Goal: Task Accomplishment & Management: Manage account settings

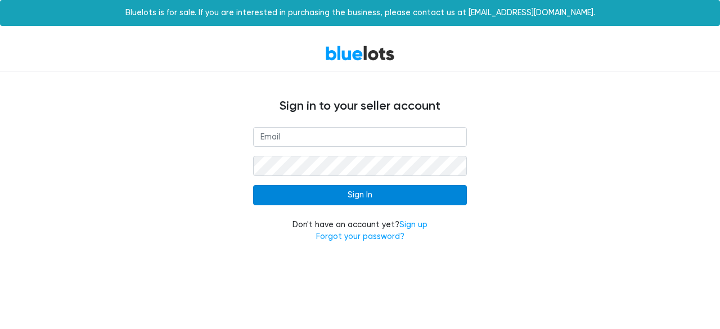
type input "[EMAIL_ADDRESS][DOMAIN_NAME]"
click at [365, 202] on input "Sign In" at bounding box center [360, 195] width 214 height 20
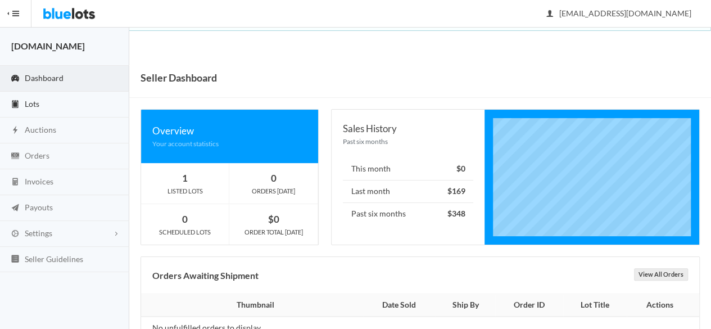
click at [40, 103] on link "Lots" at bounding box center [64, 105] width 129 height 26
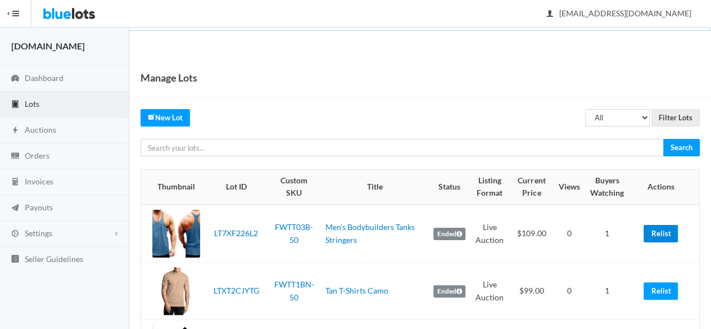
click at [658, 235] on link "Relist" at bounding box center [661, 233] width 34 height 17
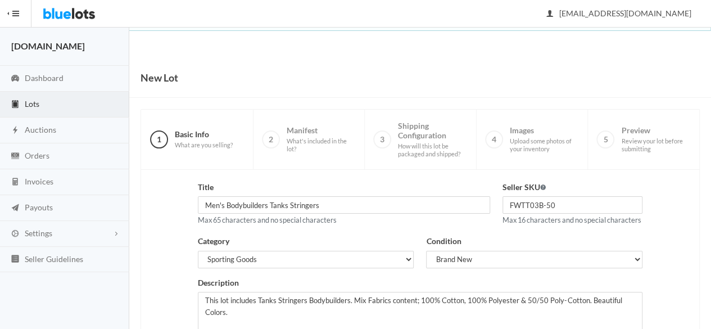
scroll to position [254, 0]
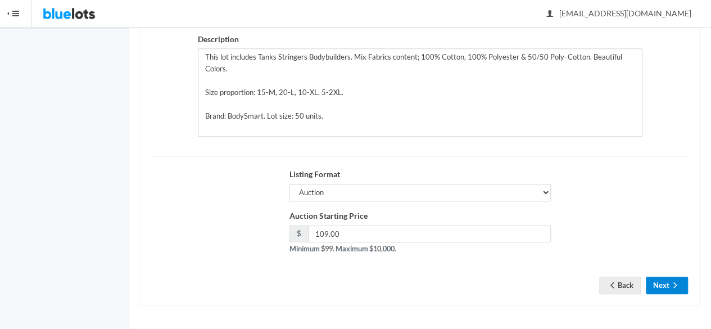
click at [673, 290] on icon "arrow forward" at bounding box center [675, 285] width 11 height 9
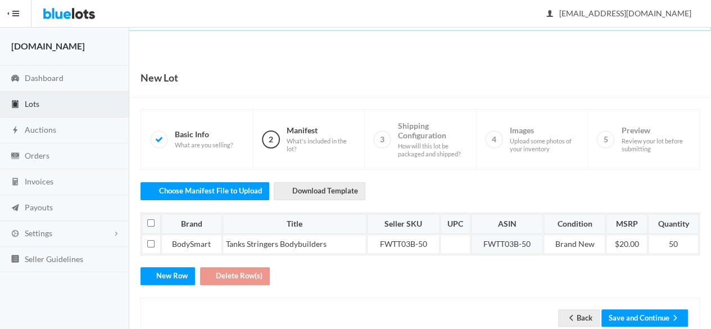
scroll to position [28, 0]
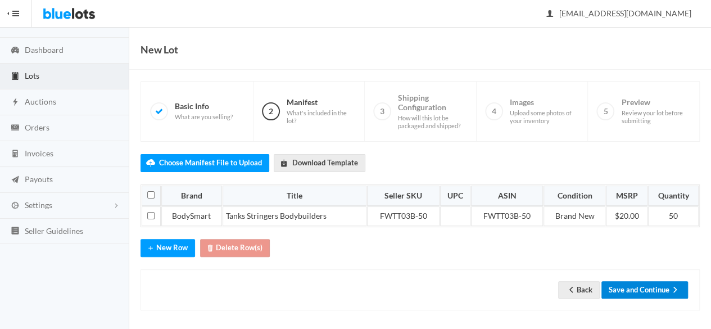
click at [651, 291] on button "Save and Continue" at bounding box center [645, 289] width 87 height 17
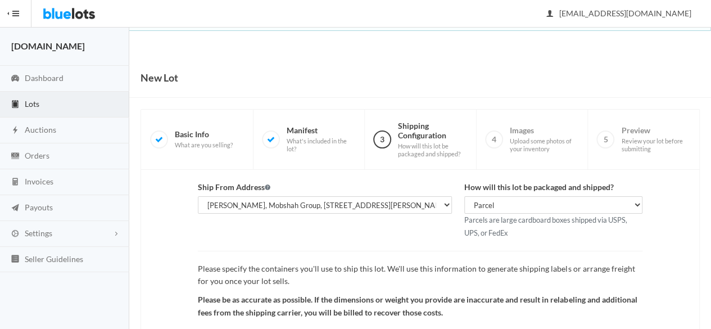
scroll to position [130, 0]
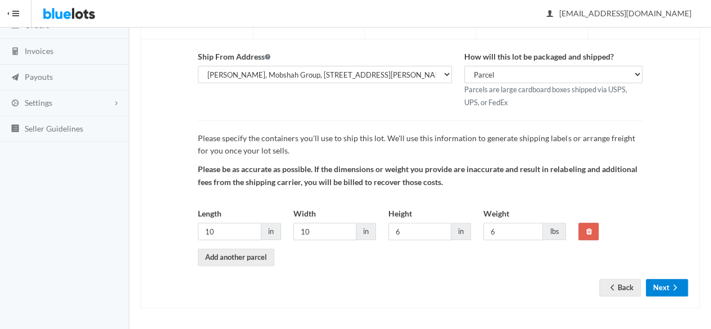
click at [677, 286] on icon "arrow forward" at bounding box center [675, 287] width 11 height 9
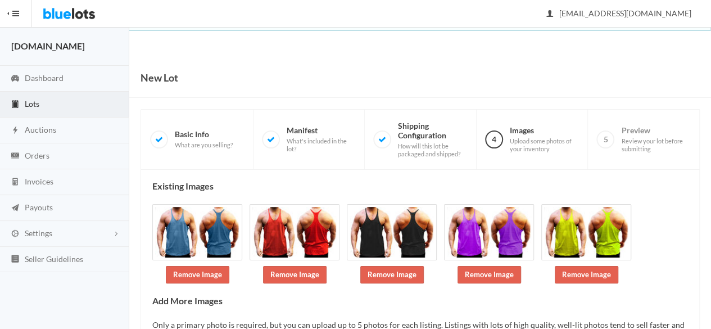
scroll to position [97, 0]
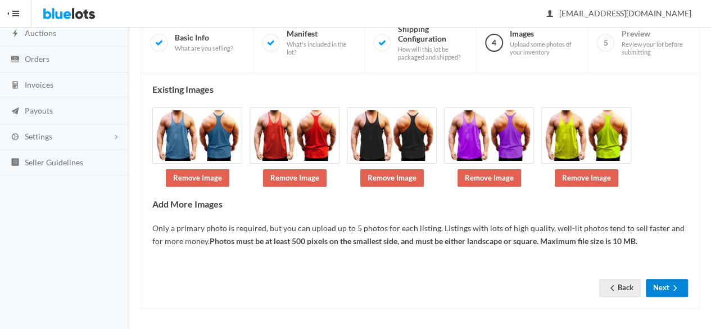
click at [675, 293] on button "Next" at bounding box center [667, 287] width 42 height 17
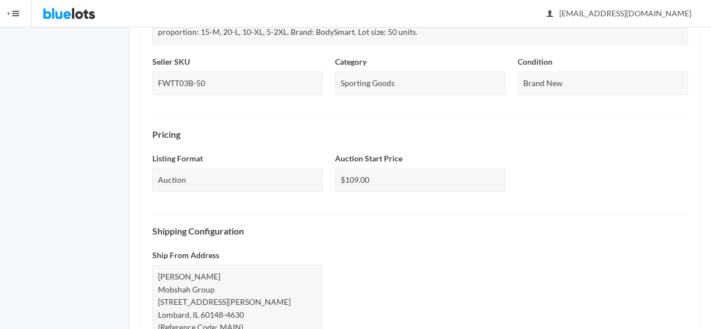
scroll to position [498, 0]
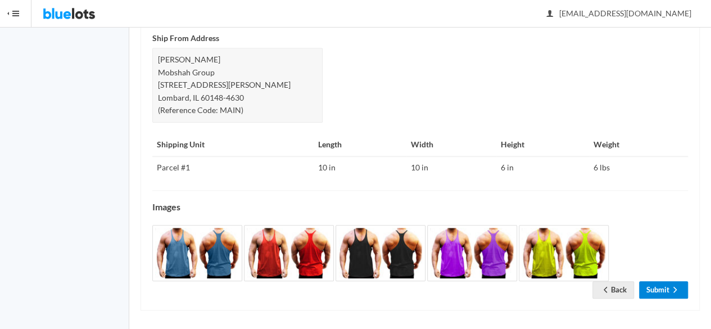
click at [668, 282] on link "Submit" at bounding box center [663, 289] width 49 height 17
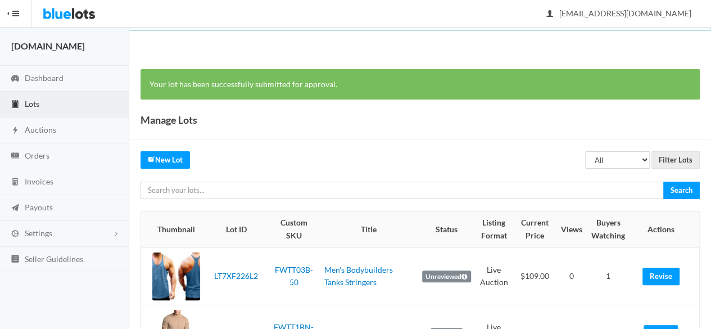
scroll to position [112, 0]
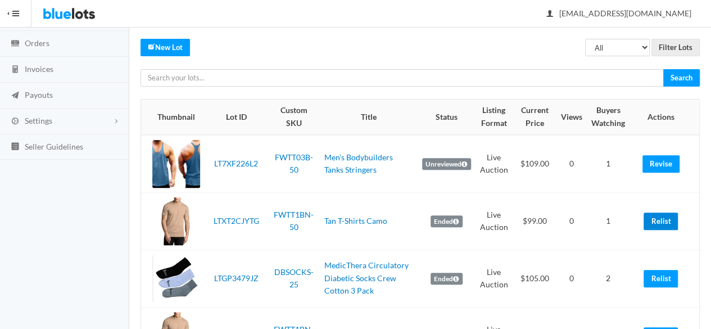
click at [657, 213] on link "Relist" at bounding box center [661, 221] width 34 height 17
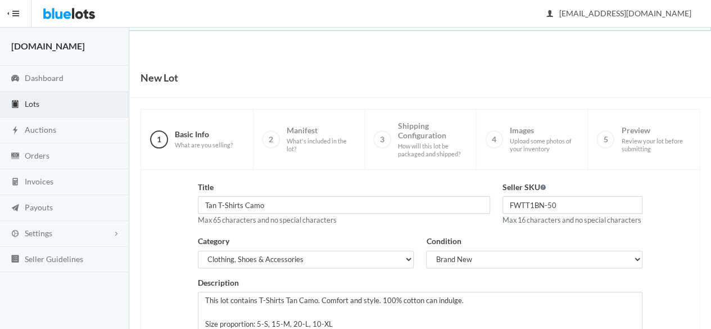
scroll to position [254, 0]
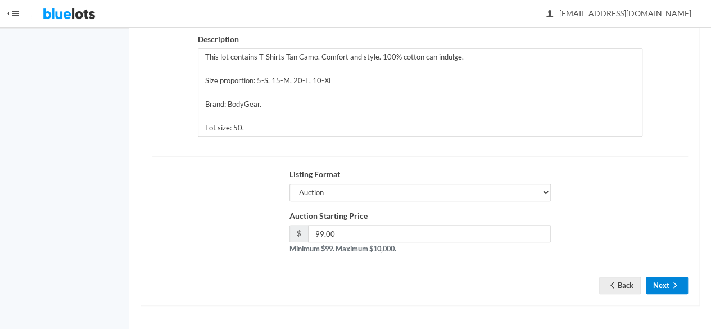
click at [661, 290] on button "Next" at bounding box center [667, 285] width 42 height 17
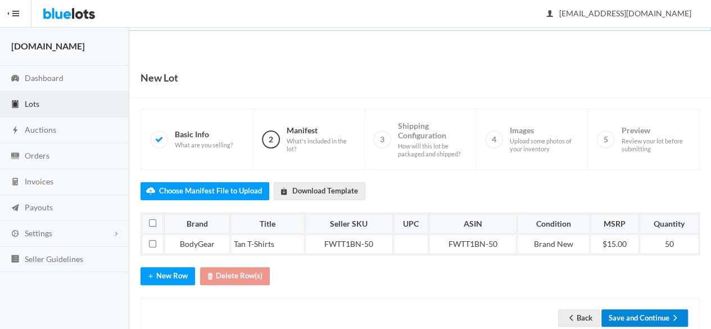
click at [650, 311] on button "Save and Continue" at bounding box center [645, 317] width 87 height 17
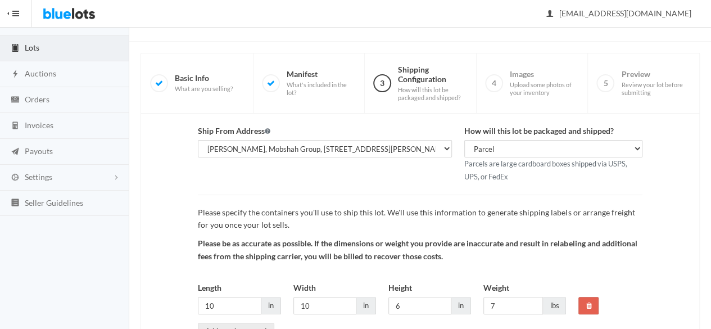
scroll to position [130, 0]
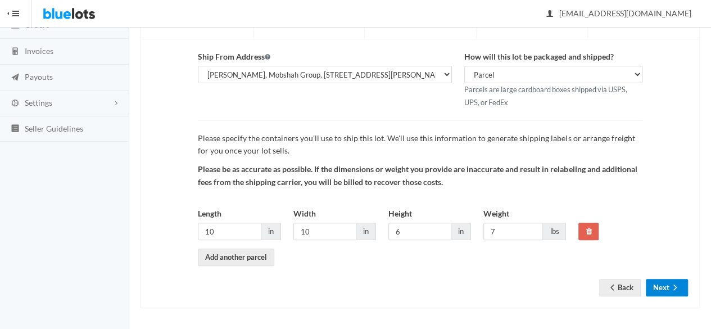
click at [671, 287] on icon "arrow forward" at bounding box center [675, 287] width 11 height 9
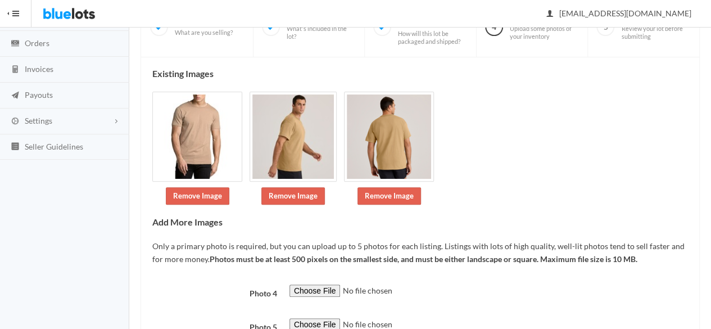
scroll to position [199, 0]
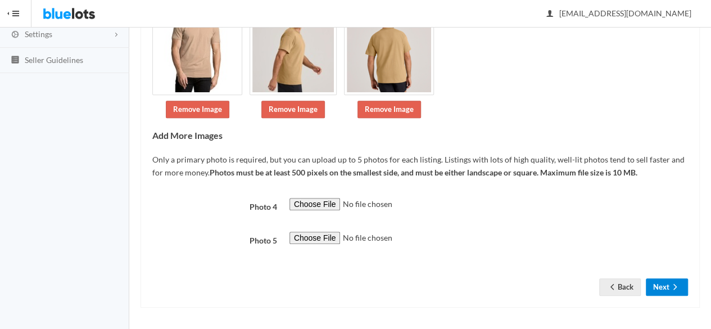
click at [656, 288] on button "Next" at bounding box center [667, 286] width 42 height 17
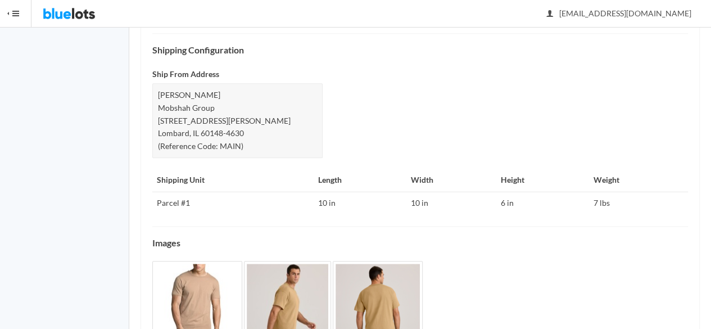
scroll to position [519, 0]
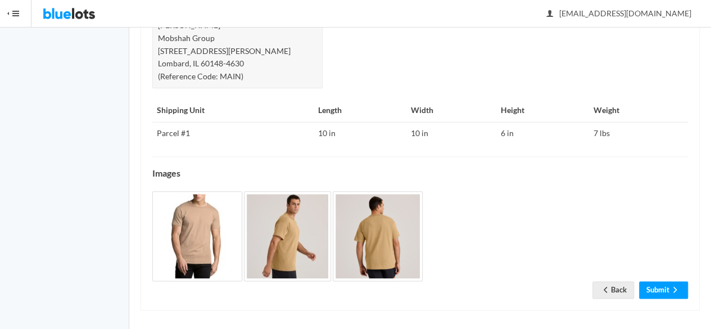
click at [671, 285] on icon "arrow forward" at bounding box center [675, 289] width 11 height 9
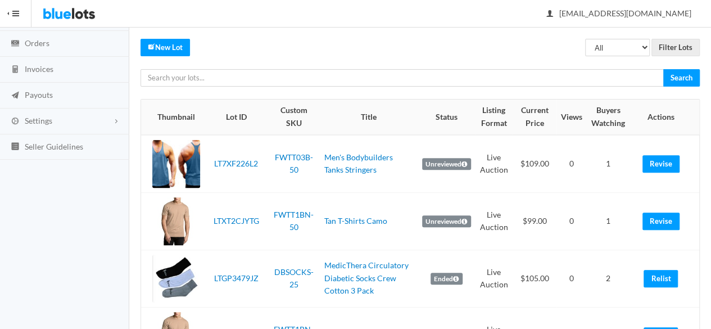
scroll to position [169, 0]
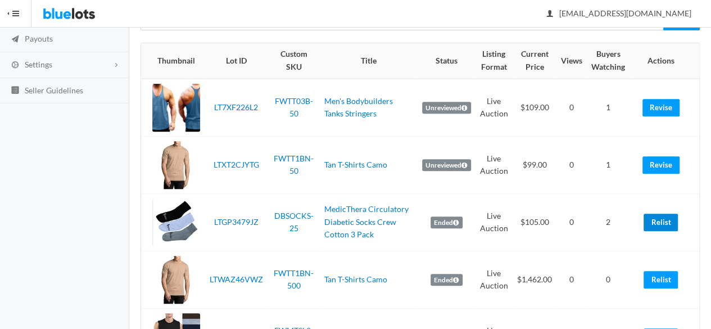
click at [668, 225] on link "Relist" at bounding box center [661, 222] width 34 height 17
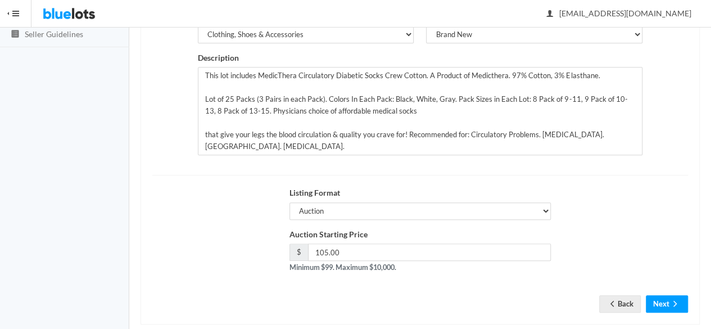
scroll to position [254, 0]
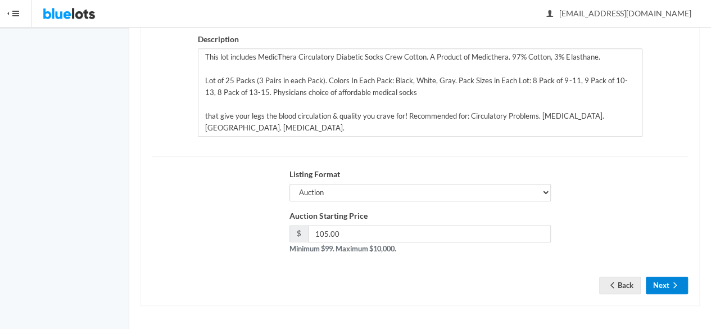
click at [672, 286] on icon "arrow forward" at bounding box center [675, 285] width 11 height 9
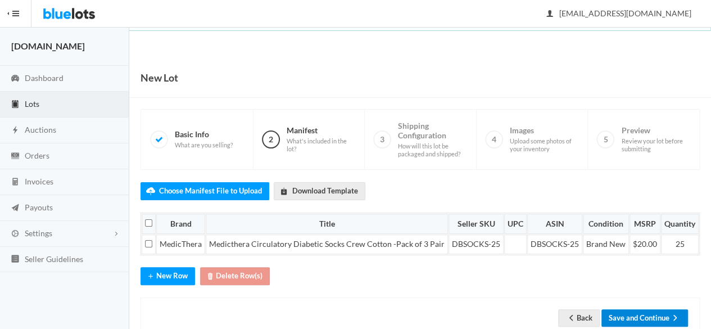
click at [669, 311] on button "Save and Continue" at bounding box center [645, 317] width 87 height 17
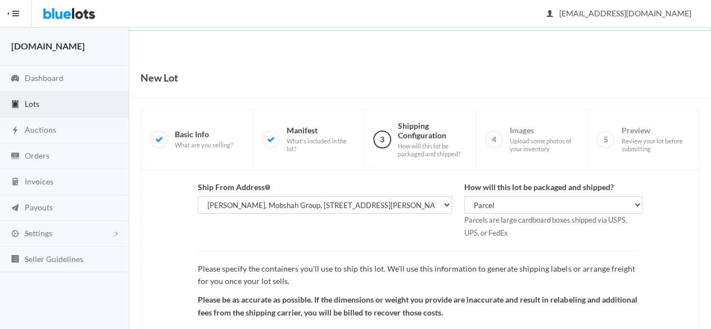
scroll to position [130, 0]
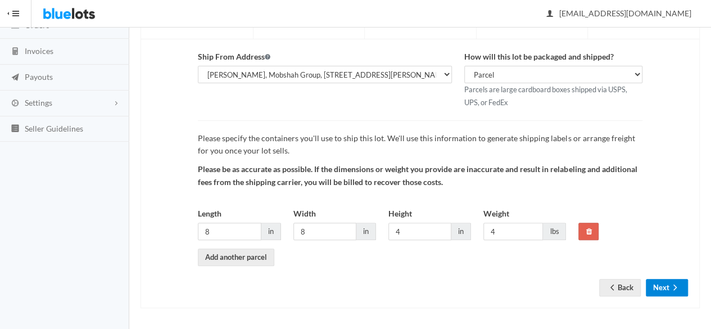
click at [665, 283] on button "Next" at bounding box center [667, 287] width 42 height 17
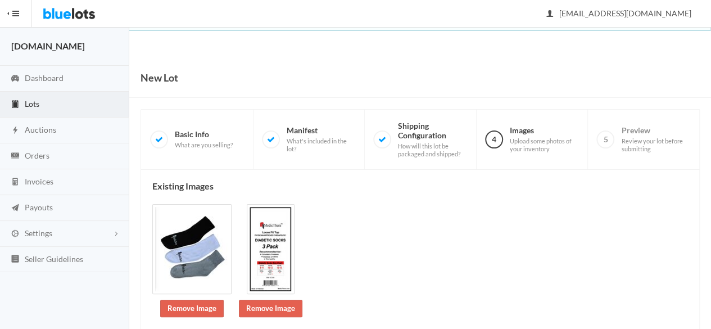
scroll to position [234, 0]
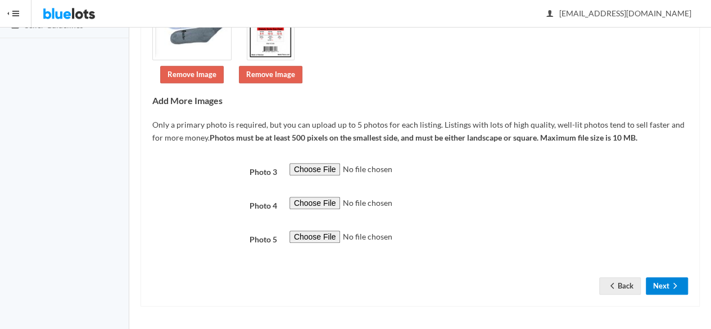
click at [670, 288] on icon "arrow forward" at bounding box center [675, 285] width 11 height 9
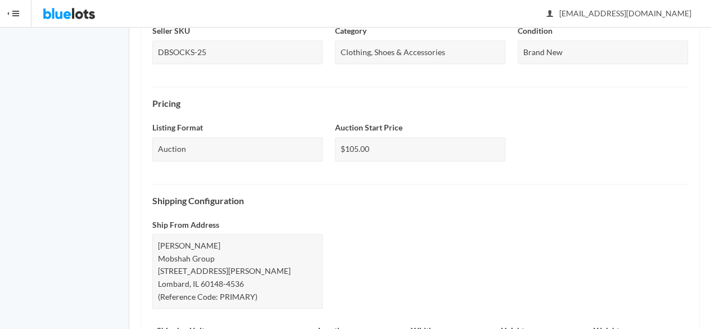
scroll to position [545, 0]
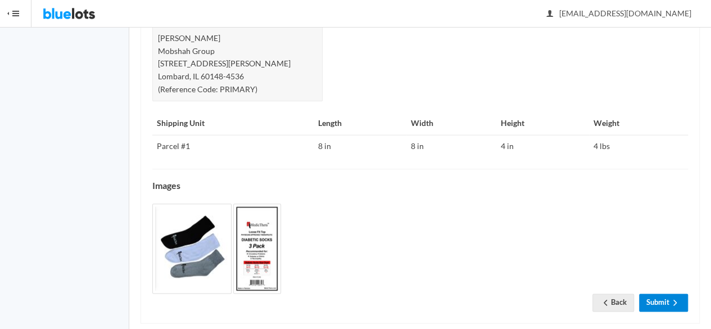
click at [666, 293] on link "Submit" at bounding box center [663, 301] width 49 height 17
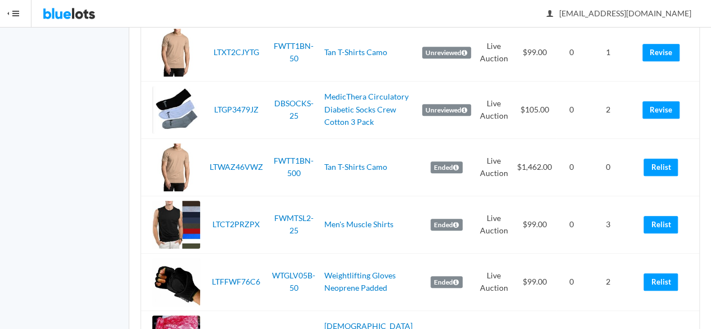
scroll to position [337, 0]
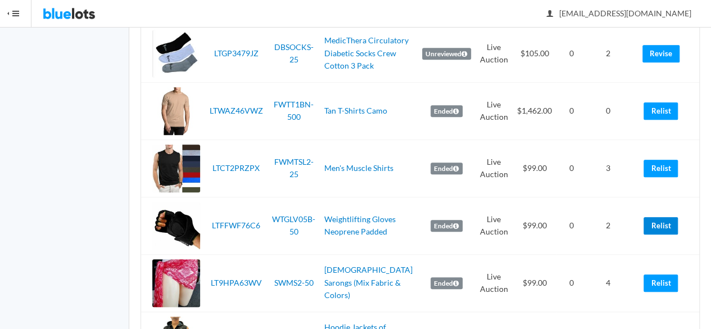
drag, startPoint x: 650, startPoint y: 227, endPoint x: 406, endPoint y: 53, distance: 300.0
click at [650, 227] on link "Relist" at bounding box center [661, 225] width 34 height 17
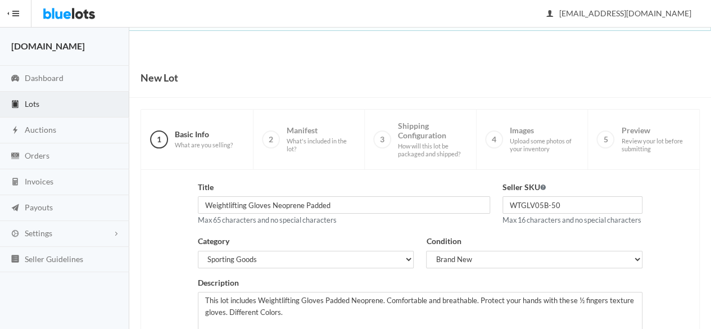
scroll to position [254, 0]
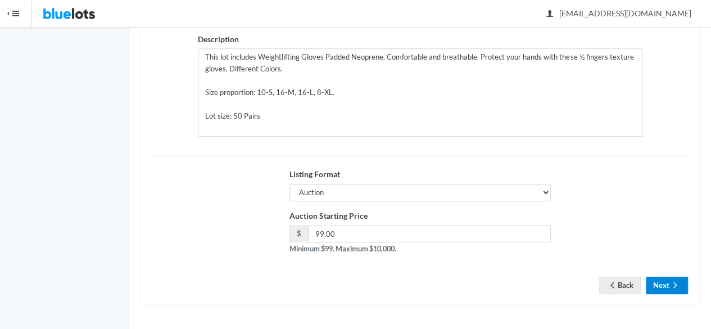
click at [677, 293] on button "Next" at bounding box center [667, 285] width 42 height 17
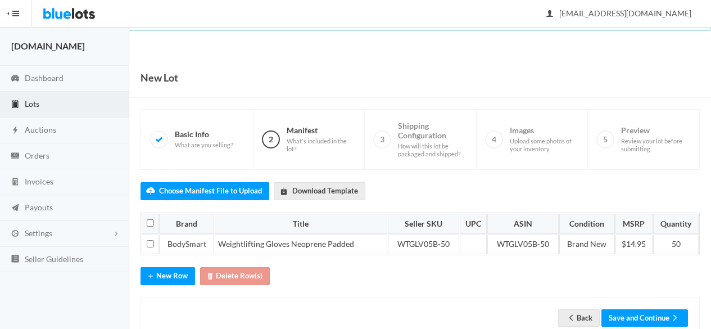
scroll to position [28, 0]
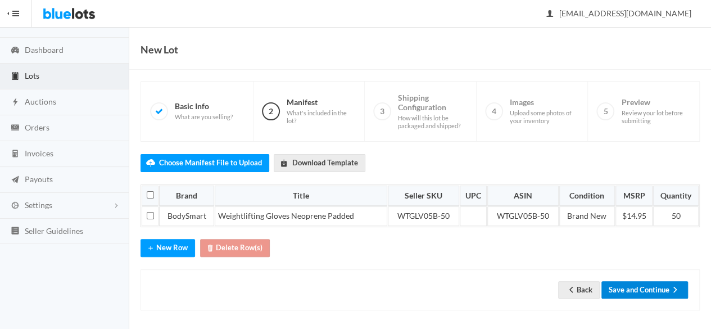
click at [671, 288] on icon "arrow forward" at bounding box center [675, 289] width 11 height 9
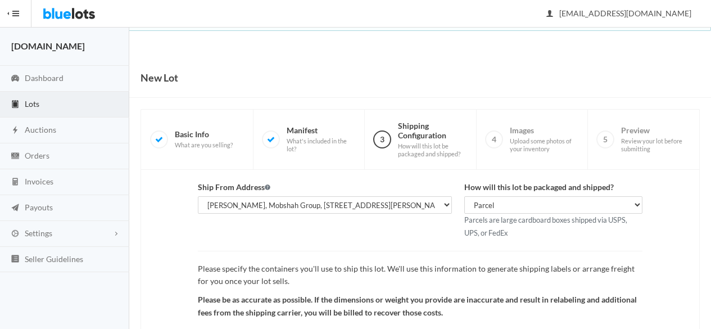
scroll to position [130, 0]
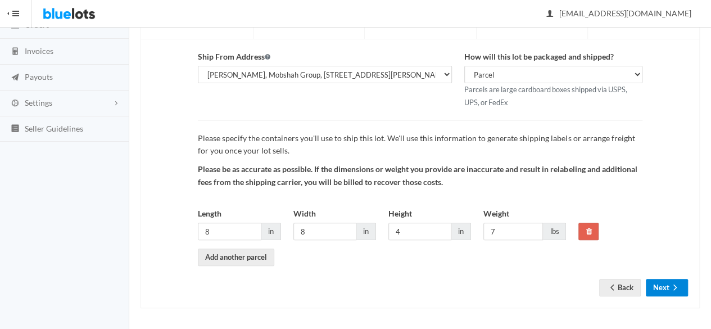
click at [681, 287] on button "Next" at bounding box center [667, 287] width 42 height 17
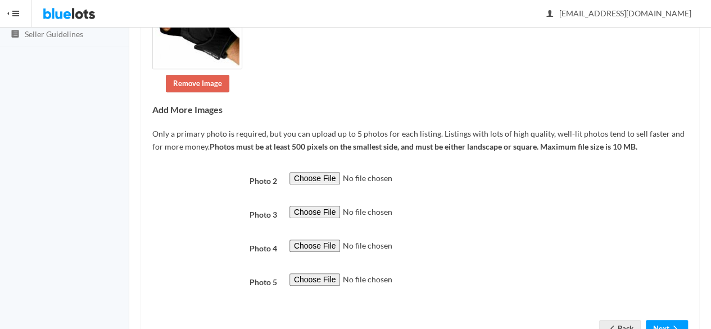
scroll to position [268, 0]
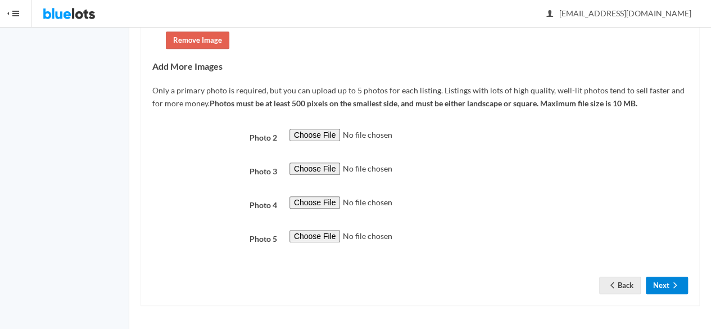
click at [665, 292] on button "Next" at bounding box center [667, 285] width 42 height 17
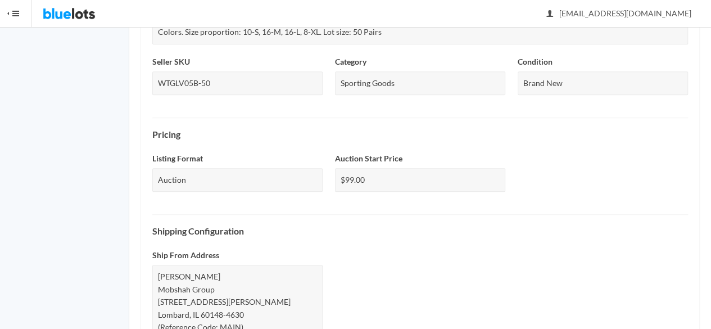
scroll to position [532, 0]
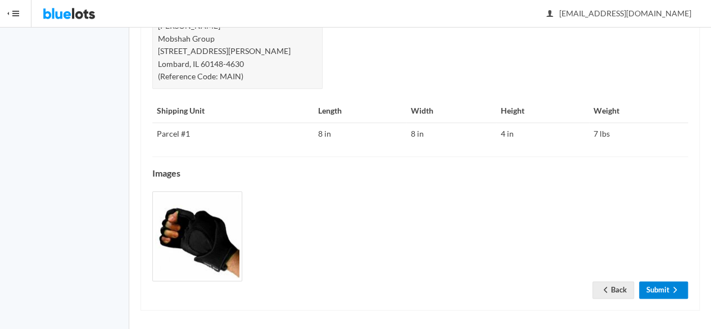
click at [656, 288] on link "Submit" at bounding box center [663, 289] width 49 height 17
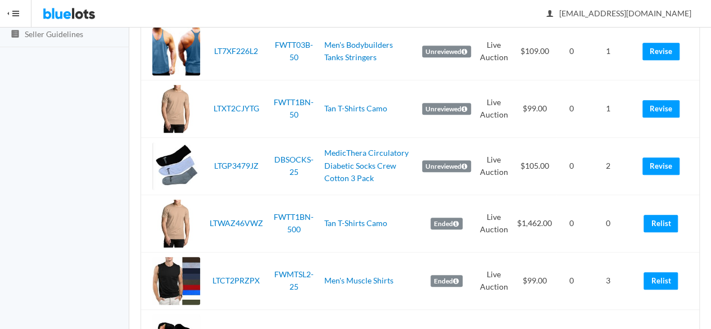
scroll to position [337, 0]
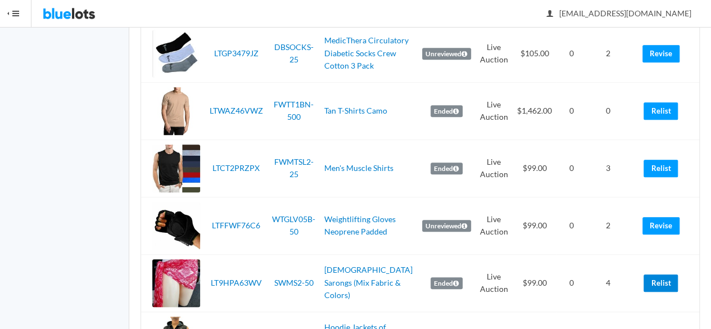
click at [663, 286] on link "Relist" at bounding box center [661, 282] width 34 height 17
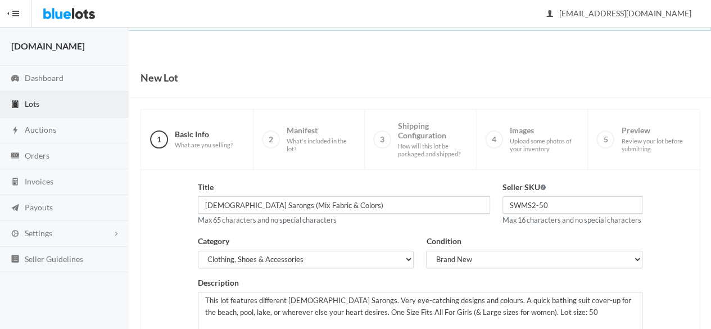
scroll to position [254, 0]
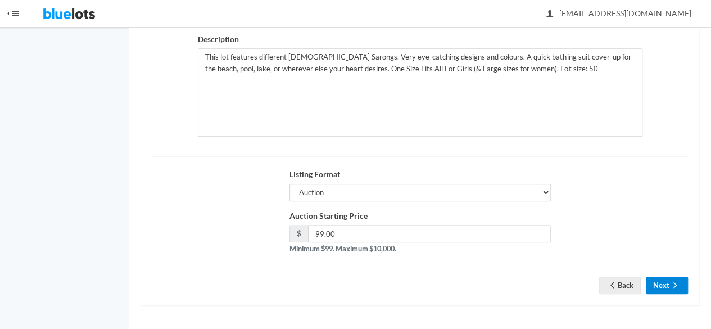
click at [648, 290] on button "Next" at bounding box center [667, 285] width 42 height 17
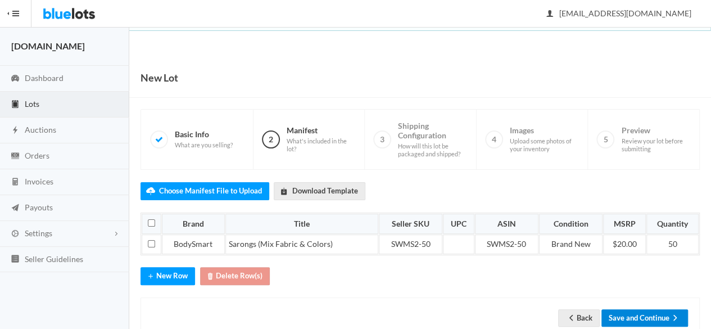
click at [660, 318] on button "Save and Continue" at bounding box center [645, 317] width 87 height 17
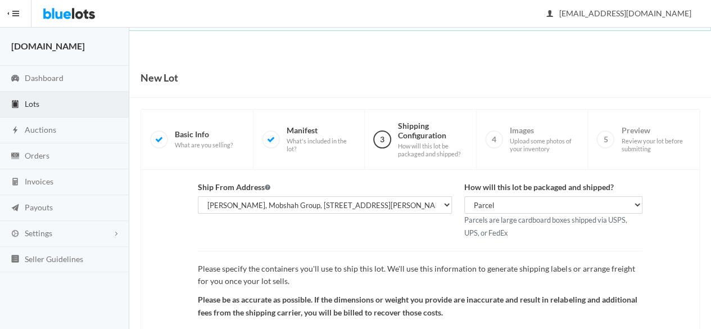
scroll to position [130, 0]
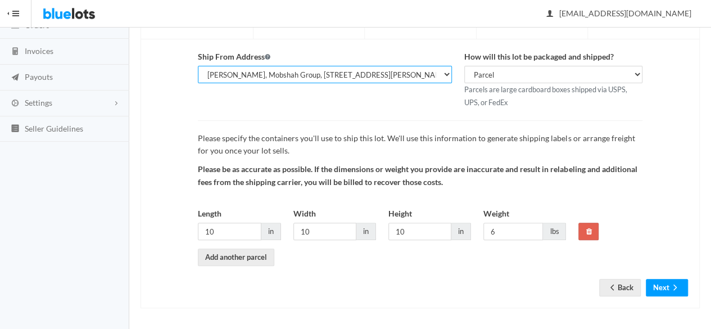
click at [407, 75] on select "Shahzad Latif, WholesaleSmartBuy.com, 2077 W Roosevelt Rd, Wheaton, IL, 60187-6…" at bounding box center [325, 74] width 254 height 17
select select "24469"
click at [198, 66] on select "Shahzad Latif, WholesaleSmartBuy.com, 2077 W Roosevelt Rd, Wheaton, IL, 60187-6…" at bounding box center [325, 74] width 254 height 17
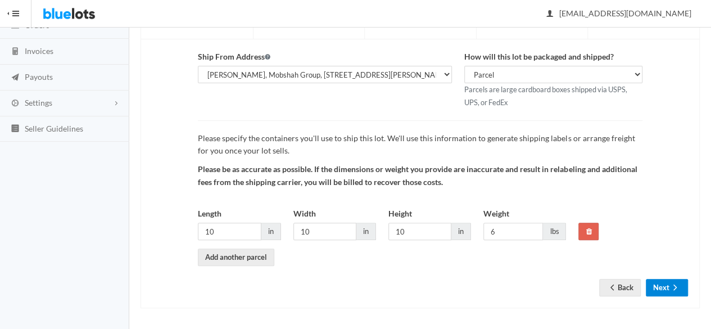
click at [673, 285] on icon "arrow forward" at bounding box center [675, 287] width 11 height 9
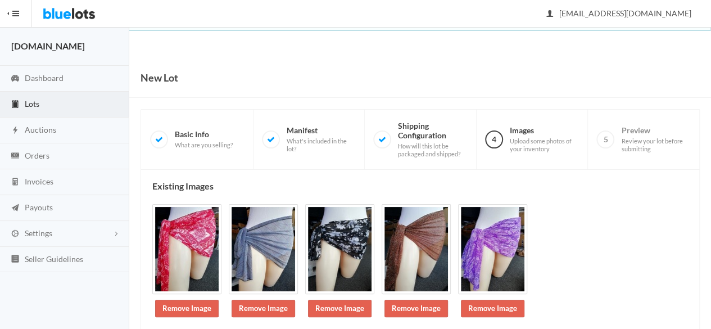
scroll to position [130, 0]
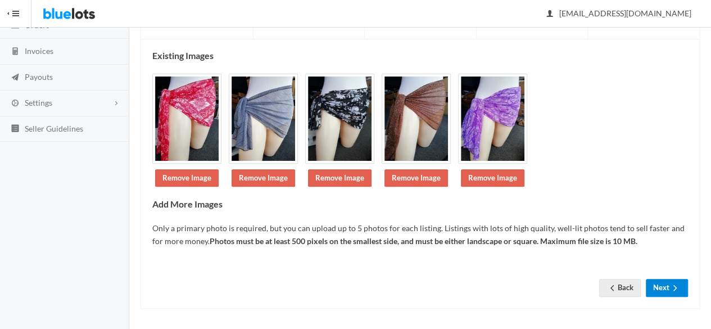
click at [673, 285] on icon "arrow forward" at bounding box center [675, 287] width 11 height 9
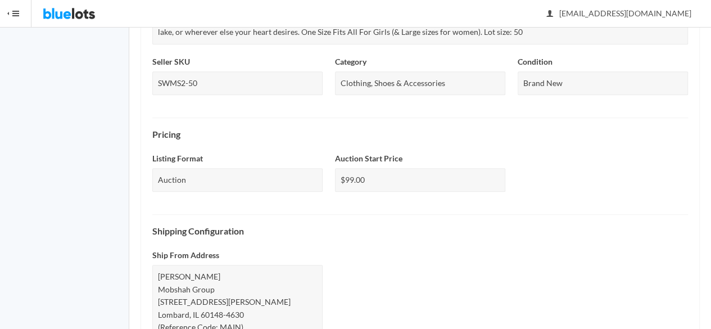
scroll to position [532, 0]
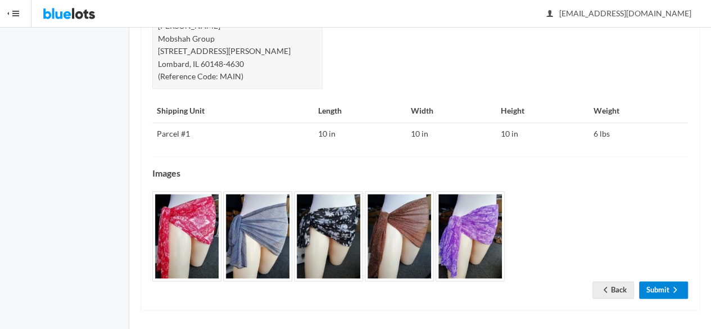
click at [669, 281] on link "Submit" at bounding box center [663, 289] width 49 height 17
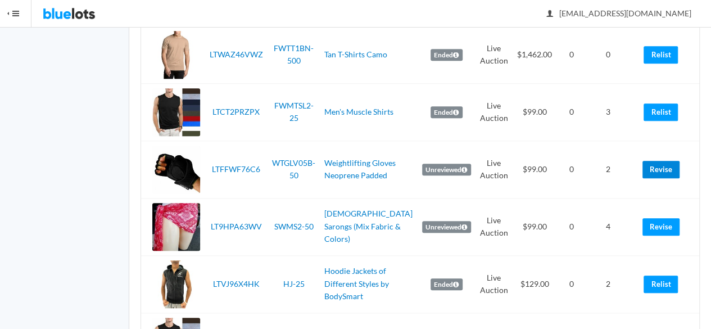
scroll to position [450, 0]
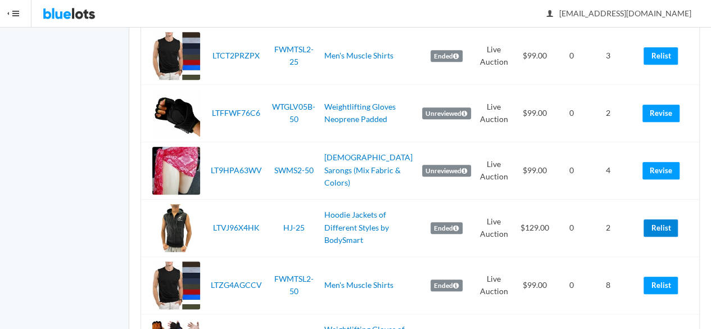
click at [667, 227] on link "Relist" at bounding box center [661, 227] width 34 height 17
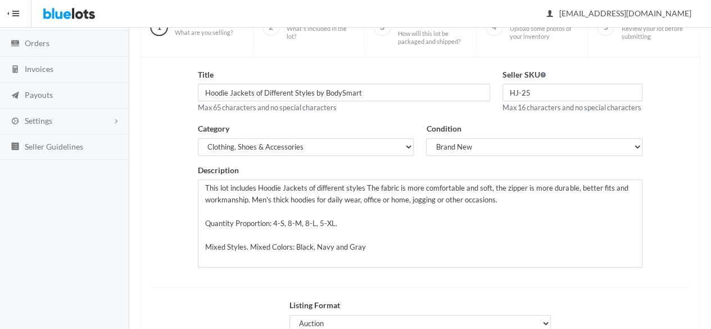
scroll to position [225, 0]
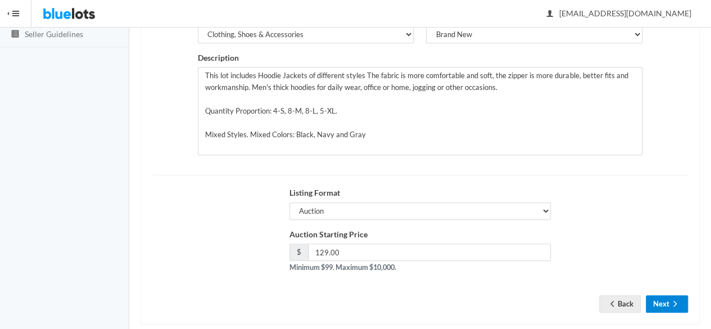
click at [655, 313] on button "Next" at bounding box center [667, 303] width 42 height 17
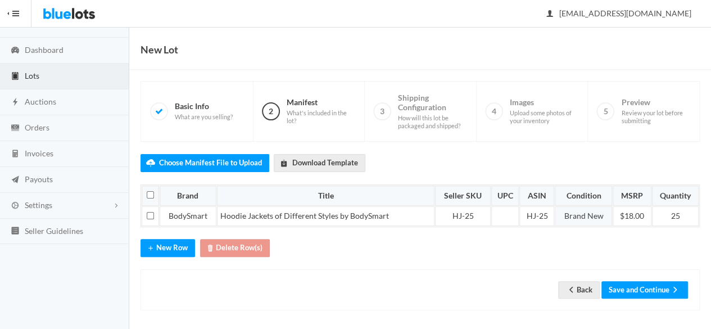
scroll to position [28, 0]
click at [661, 286] on button "Save and Continue" at bounding box center [645, 289] width 87 height 17
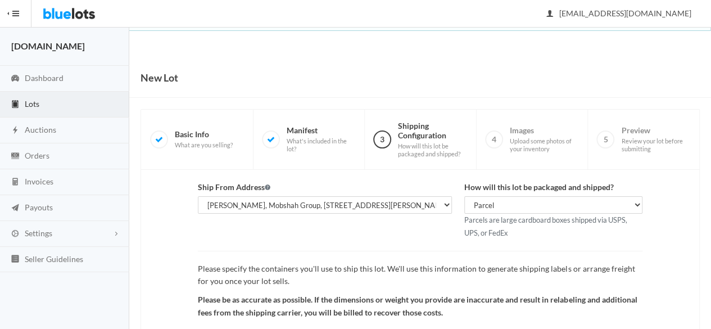
scroll to position [130, 0]
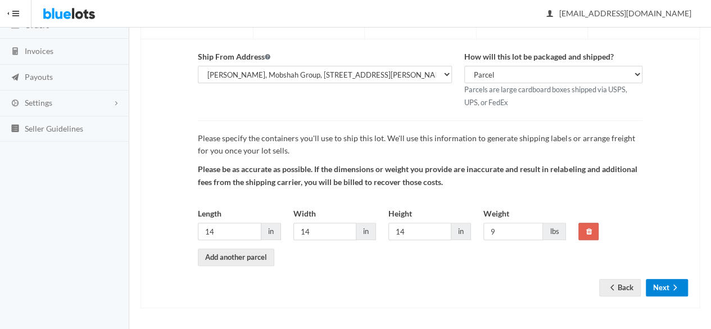
click at [662, 283] on button "Next" at bounding box center [667, 287] width 42 height 17
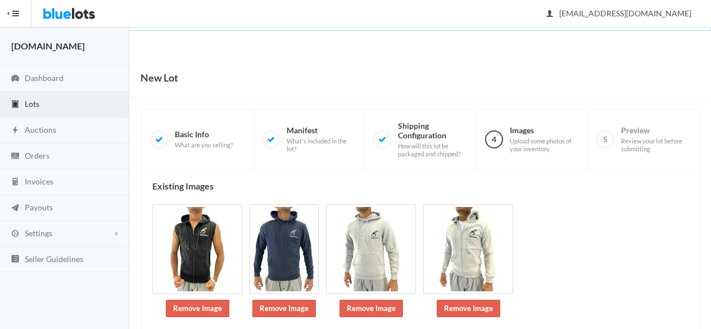
scroll to position [165, 0]
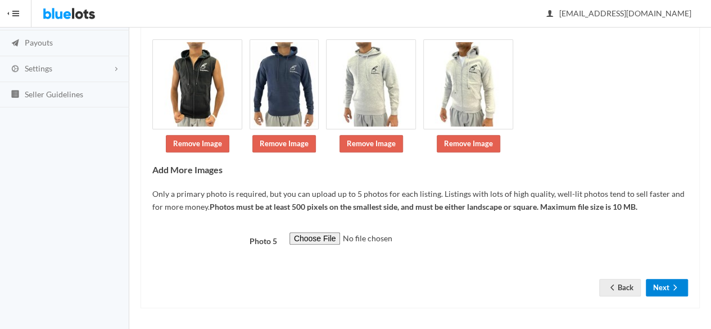
click at [675, 283] on icon "arrow forward" at bounding box center [675, 287] width 11 height 9
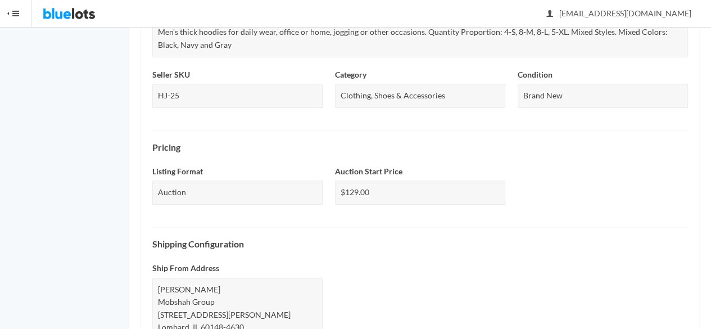
scroll to position [545, 0]
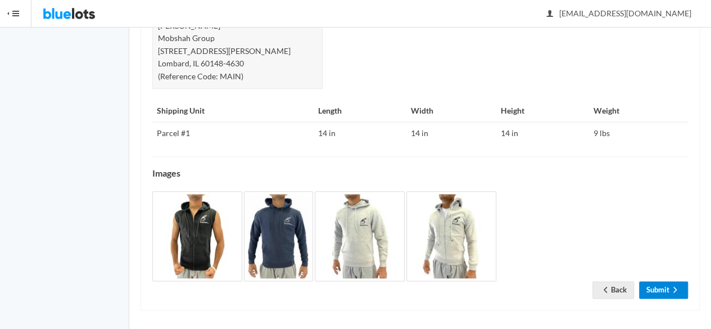
click at [663, 293] on link "Submit" at bounding box center [663, 289] width 49 height 17
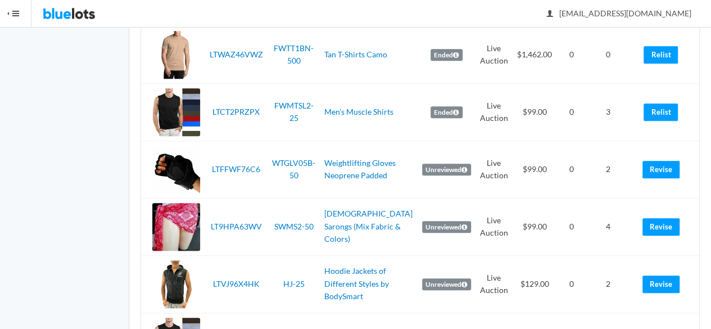
scroll to position [506, 0]
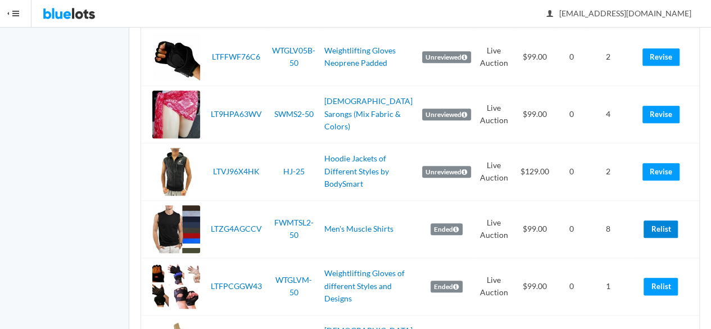
click at [673, 227] on link "Relist" at bounding box center [661, 228] width 34 height 17
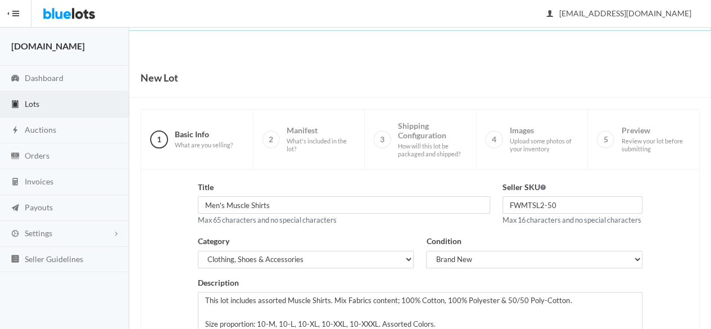
scroll to position [254, 0]
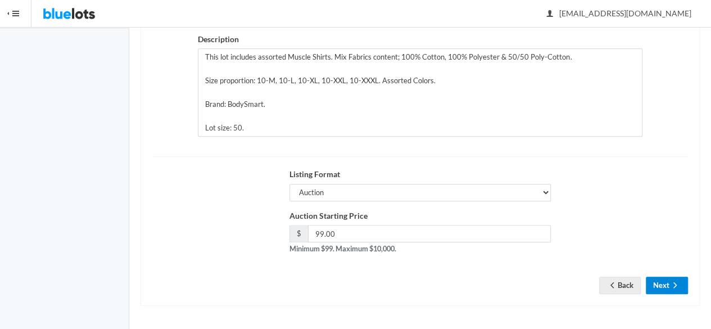
click at [672, 284] on icon "arrow forward" at bounding box center [675, 285] width 11 height 9
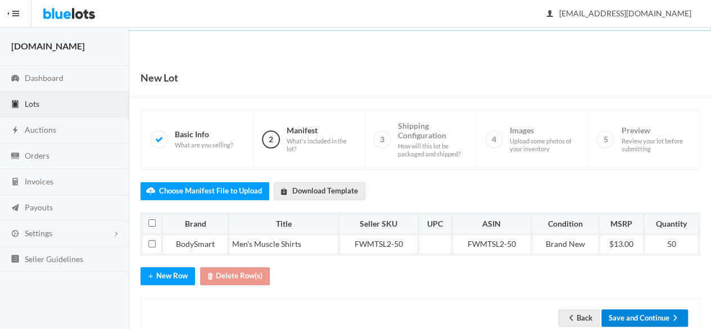
click at [657, 311] on button "Save and Continue" at bounding box center [645, 317] width 87 height 17
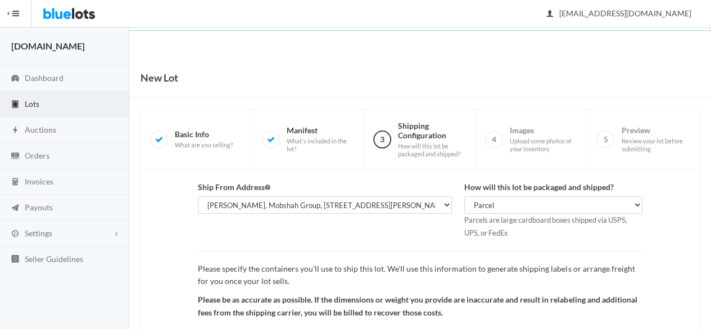
scroll to position [130, 0]
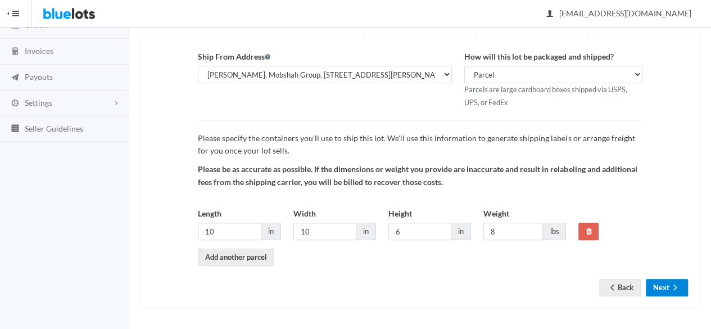
click at [665, 283] on button "Next" at bounding box center [667, 287] width 42 height 17
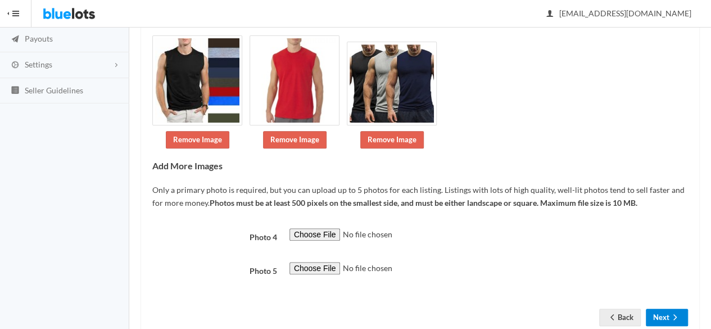
scroll to position [199, 0]
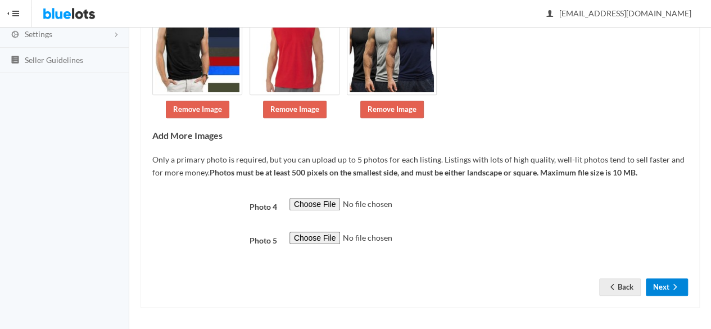
click at [680, 283] on icon "arrow forward" at bounding box center [675, 286] width 11 height 9
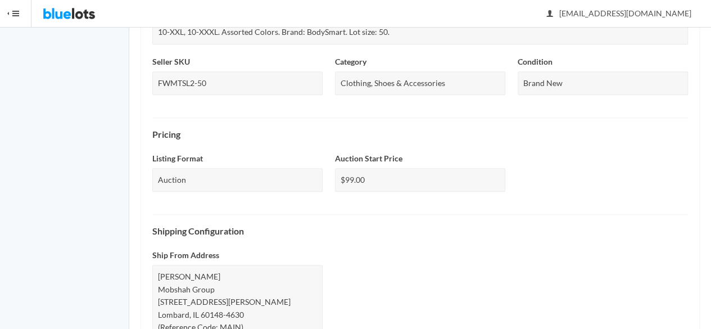
scroll to position [532, 0]
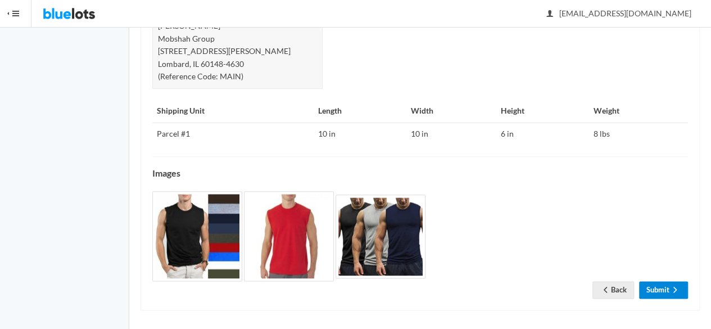
click at [650, 283] on link "Submit" at bounding box center [663, 289] width 49 height 17
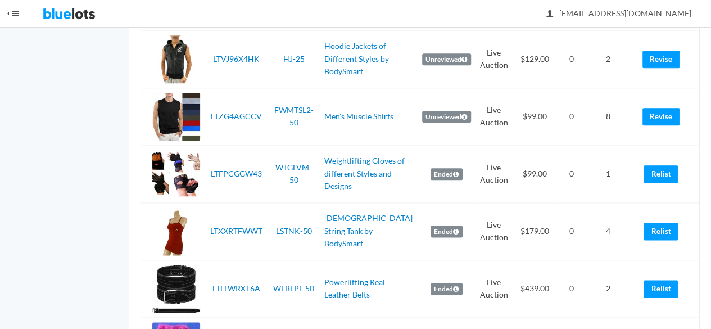
scroll to position [675, 0]
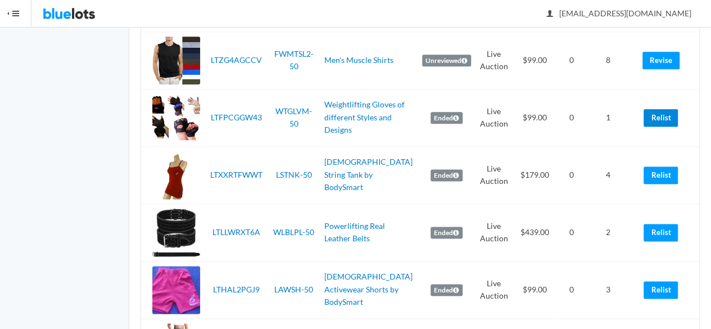
drag, startPoint x: 658, startPoint y: 114, endPoint x: 401, endPoint y: 59, distance: 262.2
click at [658, 113] on link "Relist" at bounding box center [661, 117] width 34 height 17
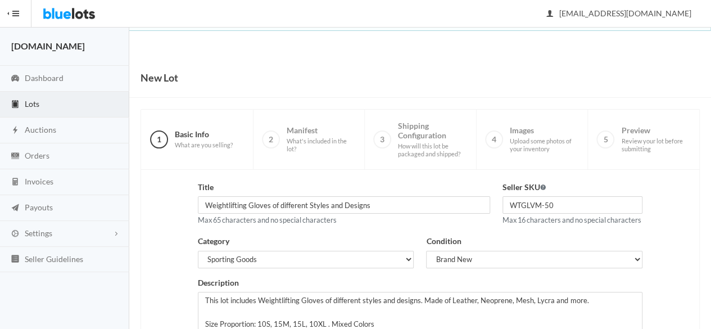
scroll to position [254, 0]
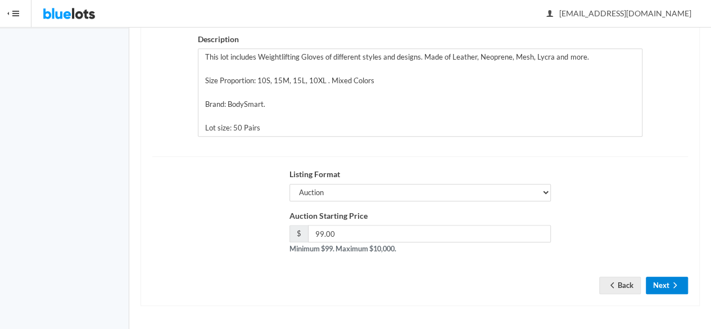
click at [654, 288] on button "Next" at bounding box center [667, 285] width 42 height 17
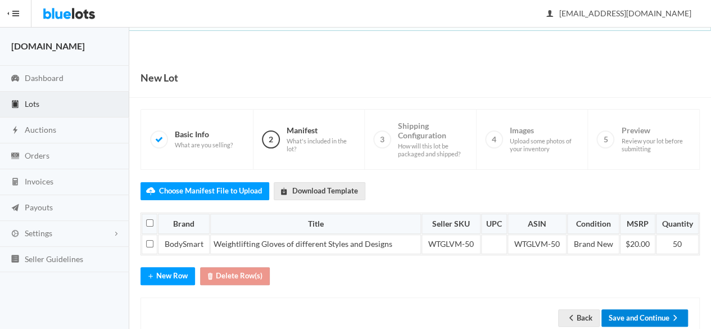
click at [661, 319] on button "Save and Continue" at bounding box center [645, 317] width 87 height 17
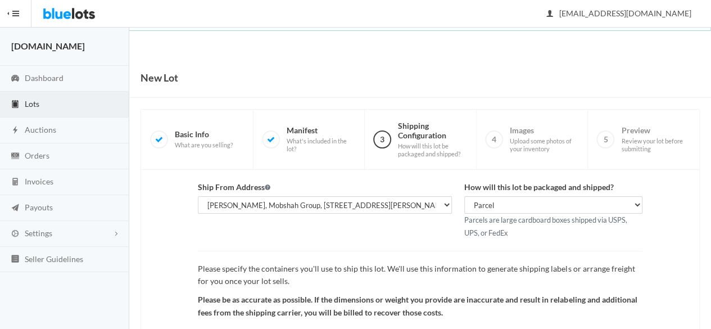
scroll to position [130, 0]
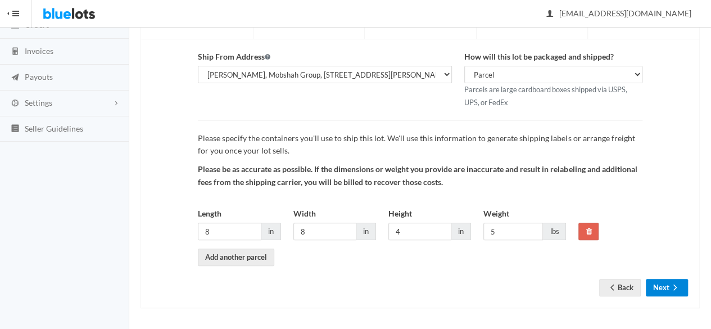
click at [668, 279] on button "Next" at bounding box center [667, 287] width 42 height 17
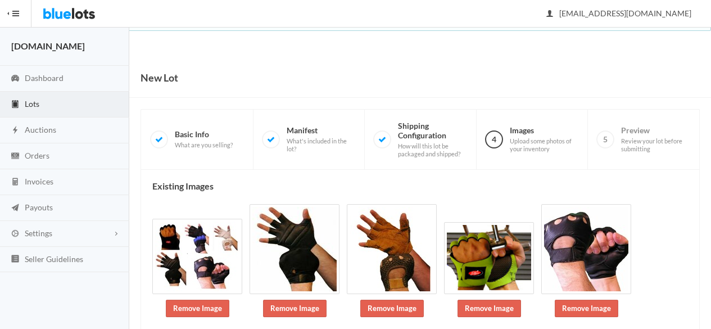
scroll to position [116, 0]
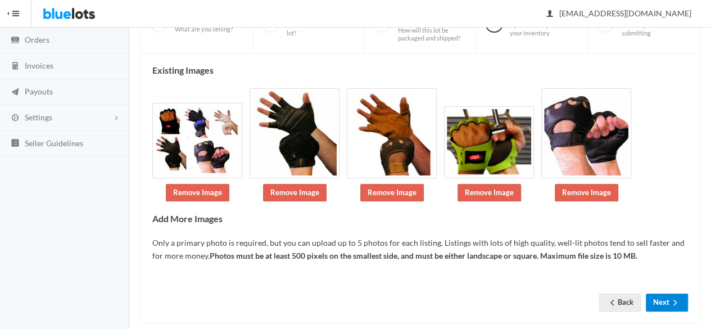
click at [678, 298] on icon "arrow forward" at bounding box center [675, 302] width 11 height 9
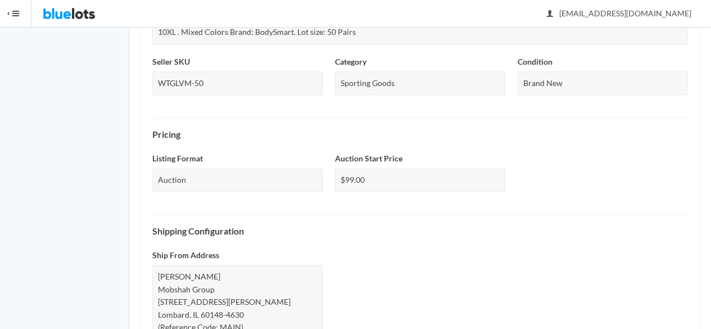
scroll to position [532, 0]
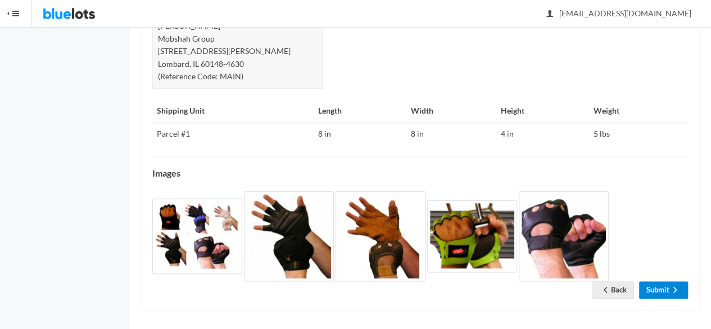
click at [672, 289] on icon "arrow forward" at bounding box center [675, 289] width 11 height 9
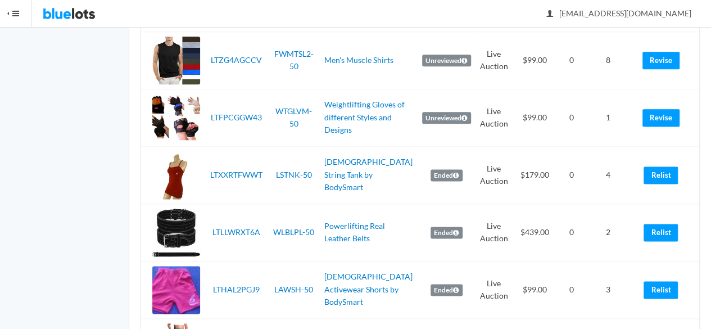
scroll to position [731, 0]
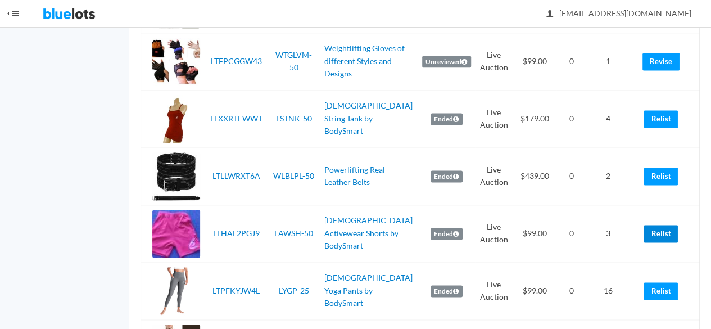
drag, startPoint x: 654, startPoint y: 233, endPoint x: 411, endPoint y: 62, distance: 297.4
click at [656, 233] on link "Relist" at bounding box center [661, 233] width 34 height 17
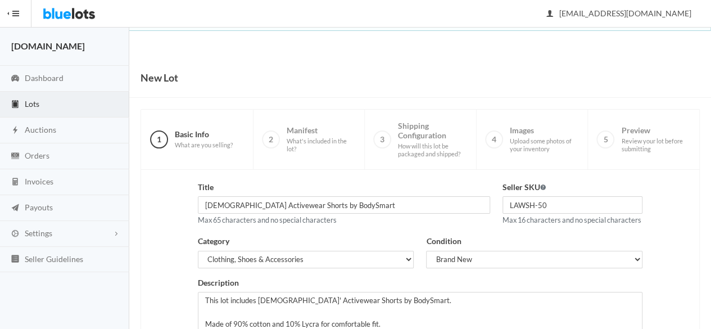
scroll to position [254, 0]
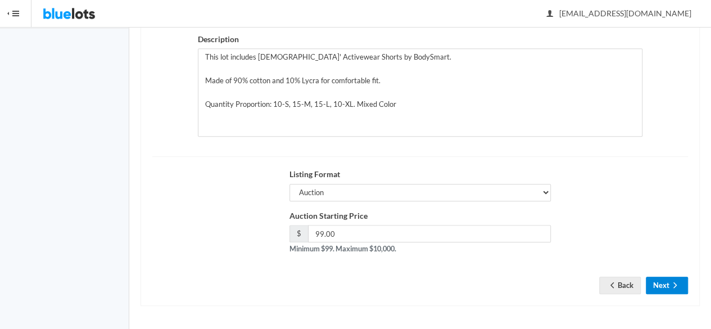
click at [649, 287] on button "Next" at bounding box center [667, 285] width 42 height 17
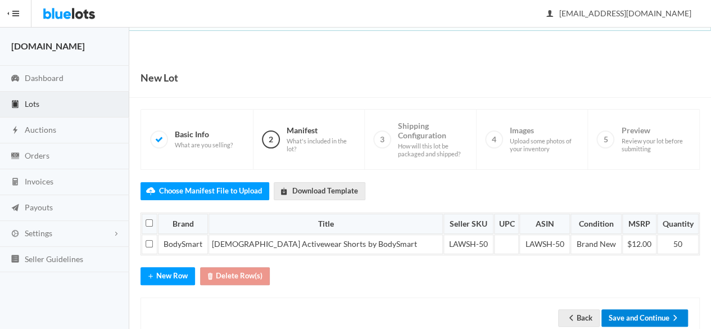
click at [625, 310] on button "Save and Continue" at bounding box center [645, 317] width 87 height 17
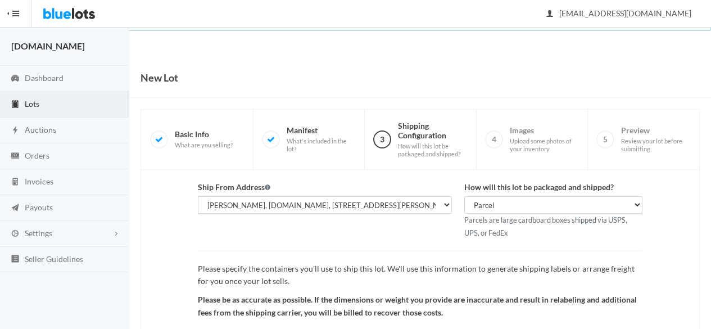
scroll to position [130, 0]
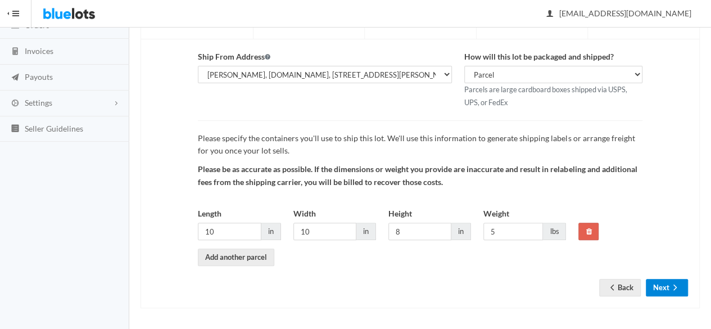
click at [678, 293] on button "Next" at bounding box center [667, 287] width 42 height 17
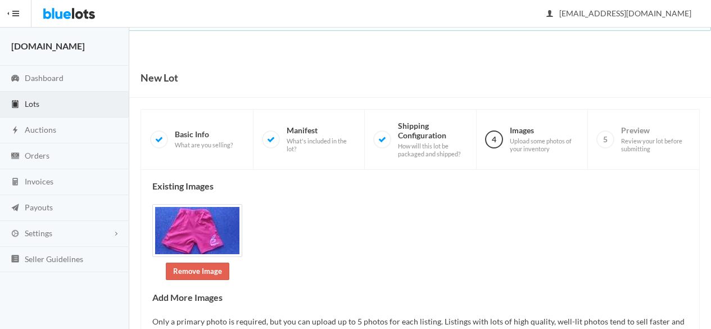
scroll to position [231, 0]
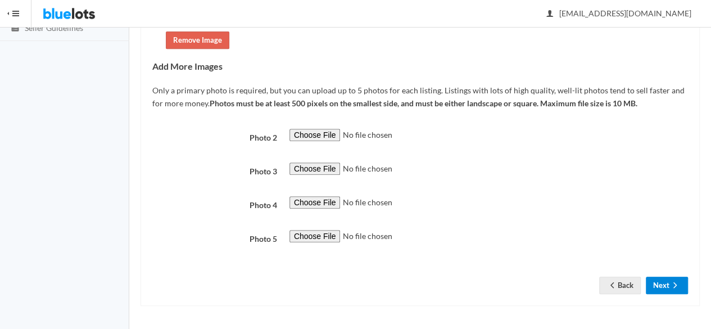
click at [671, 290] on icon "arrow forward" at bounding box center [675, 285] width 11 height 9
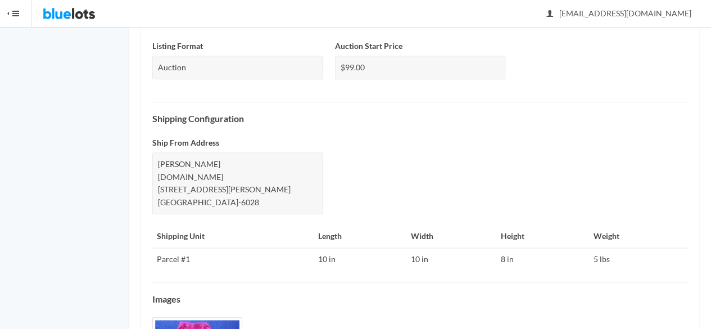
scroll to position [482, 0]
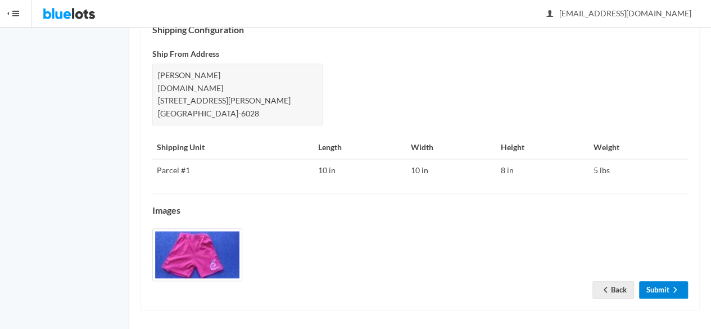
click at [669, 281] on link "Submit" at bounding box center [663, 289] width 49 height 17
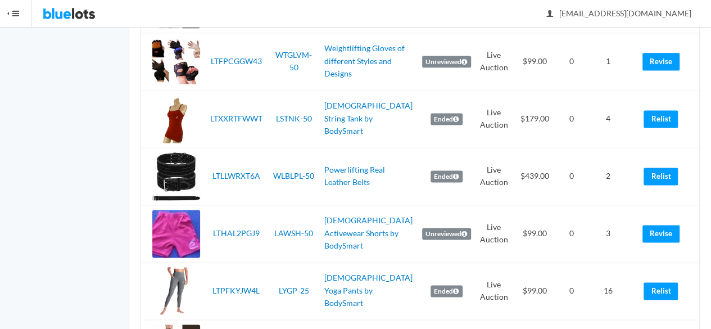
scroll to position [787, 0]
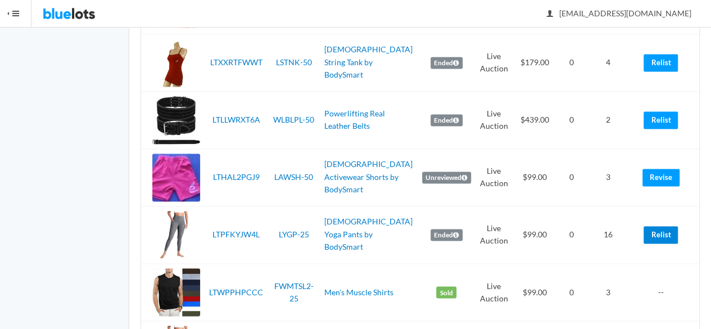
click at [663, 237] on link "Relist" at bounding box center [661, 234] width 34 height 17
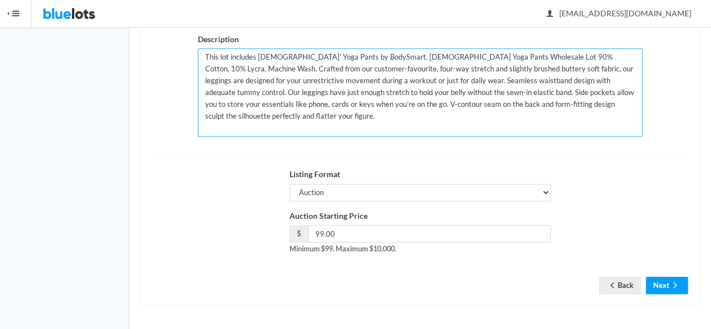
scroll to position [35, 0]
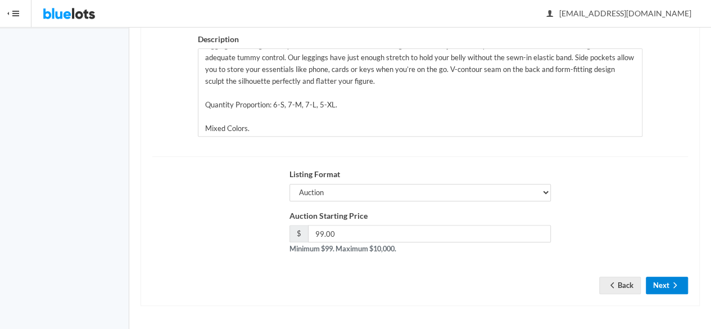
click at [671, 288] on icon "arrow forward" at bounding box center [675, 285] width 11 height 9
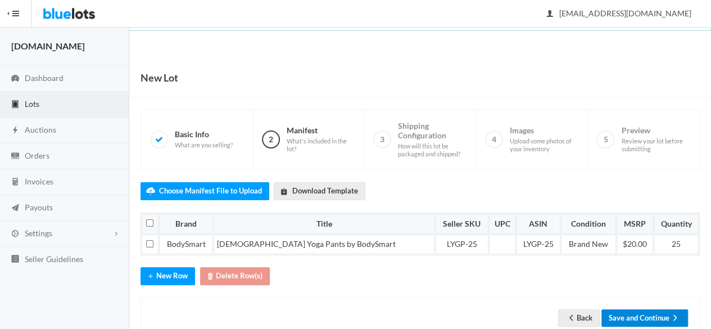
click at [666, 311] on button "Save and Continue" at bounding box center [645, 317] width 87 height 17
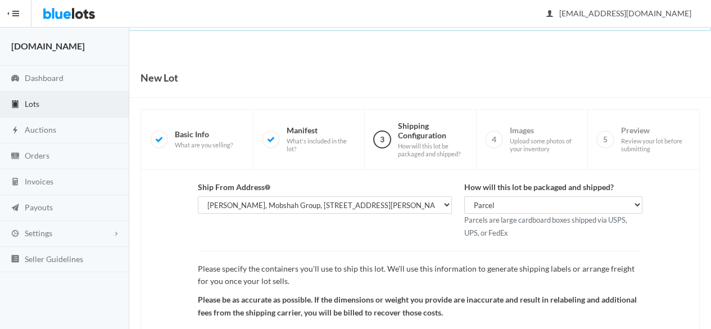
scroll to position [130, 0]
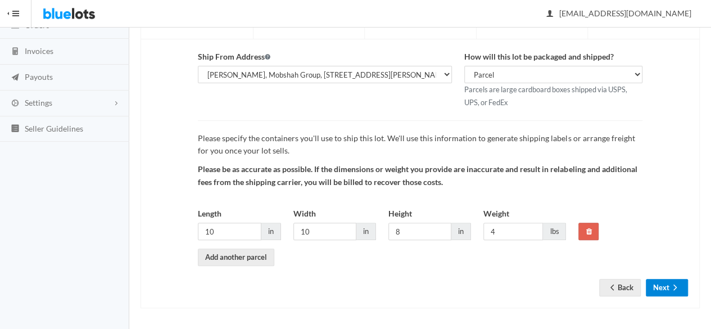
click at [661, 292] on button "Next" at bounding box center [667, 287] width 42 height 17
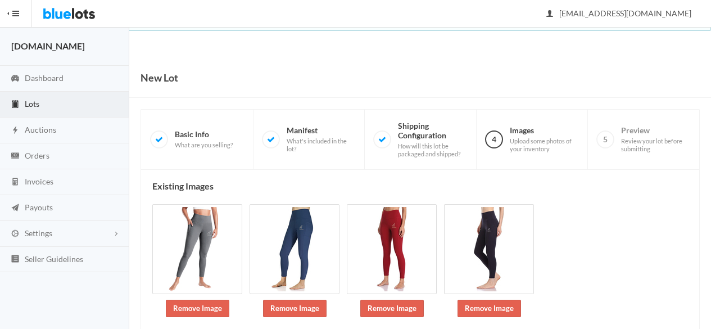
scroll to position [165, 0]
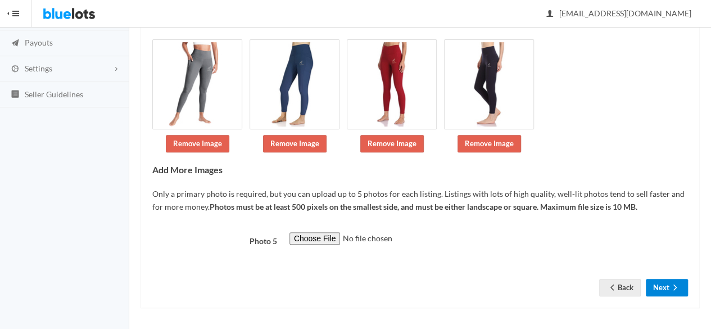
click at [672, 286] on icon "arrow forward" at bounding box center [675, 287] width 11 height 9
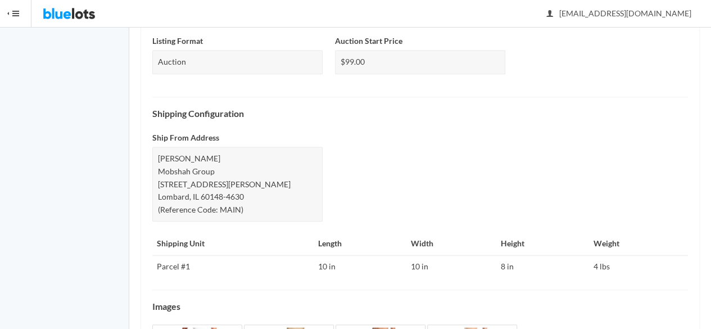
scroll to position [562, 0]
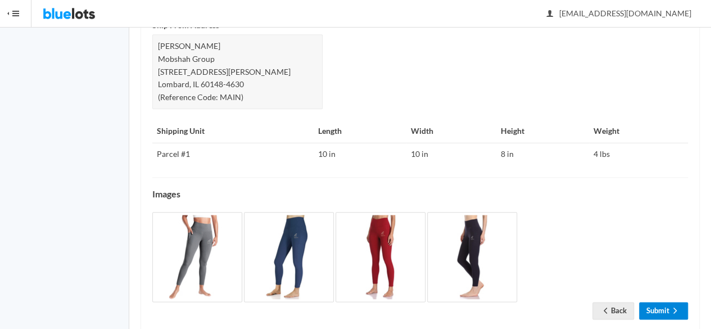
click at [675, 306] on ion-icon "arrow forward" at bounding box center [675, 311] width 11 height 11
